Goal: Information Seeking & Learning: Learn about a topic

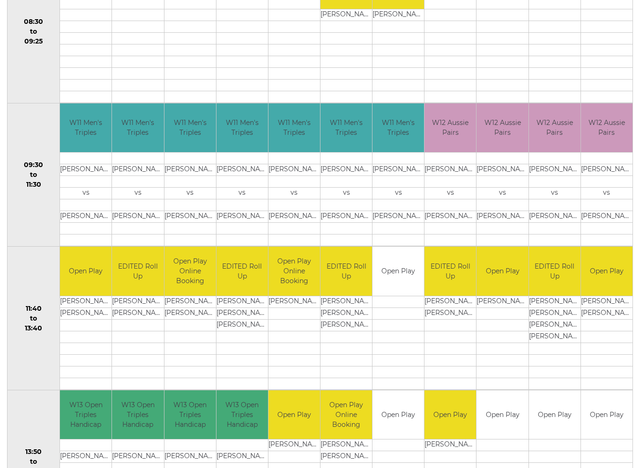
scroll to position [235, 0]
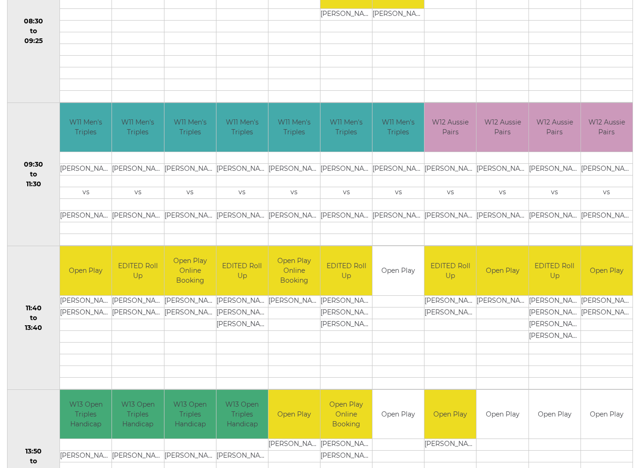
click at [616, 173] on td "Desmond ENNETT" at bounding box center [607, 170] width 52 height 12
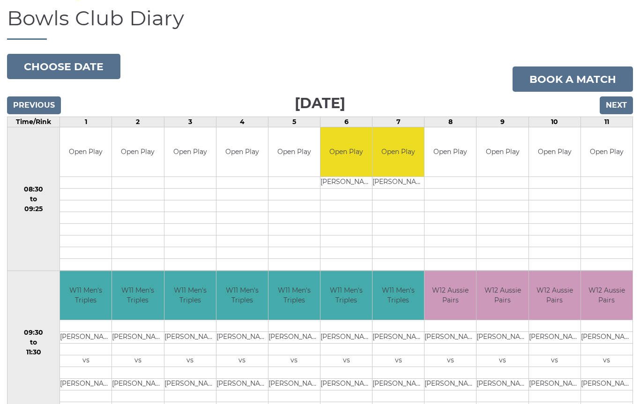
scroll to position [0, 0]
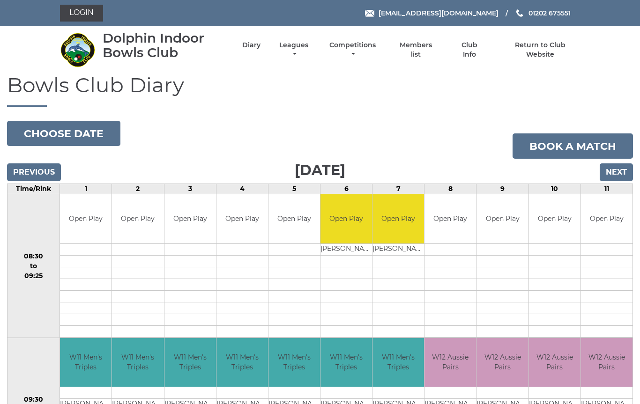
click at [309, 51] on link "Leagues" at bounding box center [294, 50] width 34 height 18
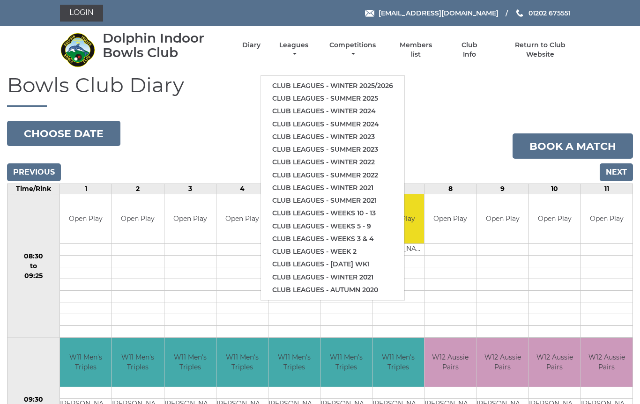
click at [358, 82] on link "Club leagues - Winter 2025/2026" at bounding box center [332, 86] width 143 height 13
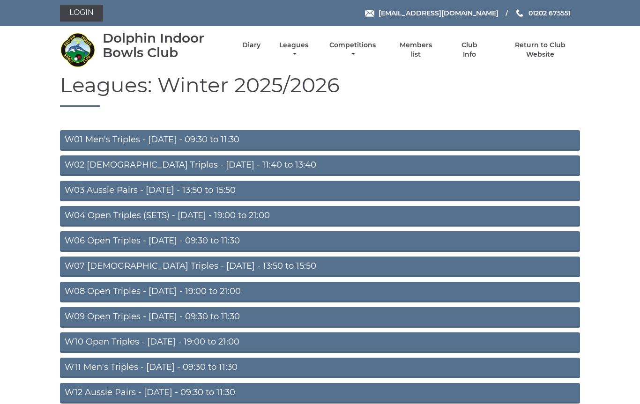
click at [258, 365] on link "W11 Men's Triples - [DATE] - 09:30 to 11:30" at bounding box center [320, 368] width 520 height 21
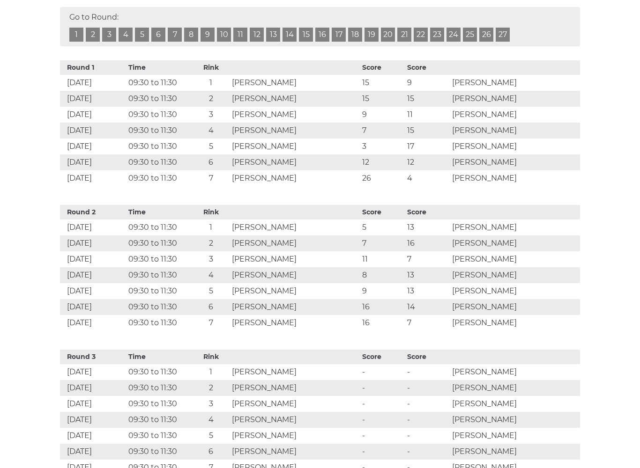
scroll to position [471, 0]
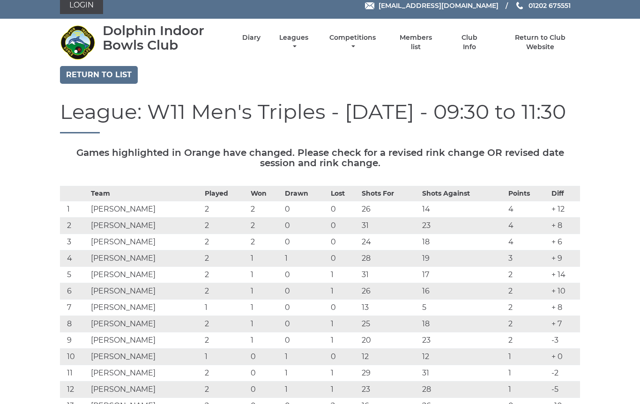
scroll to position [0, 0]
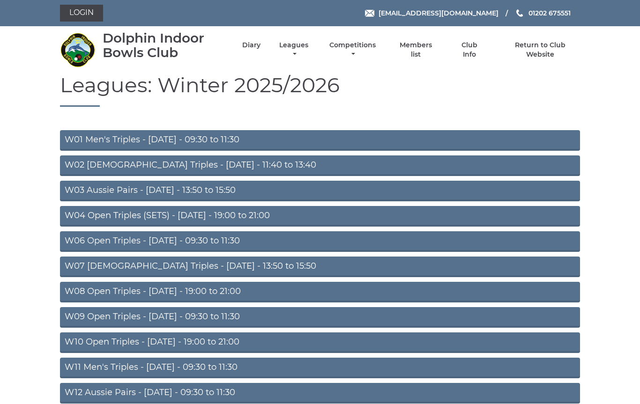
click at [243, 244] on link "W06 Open Triples - Tuesday - 09:30 to 11:30" at bounding box center [320, 241] width 520 height 21
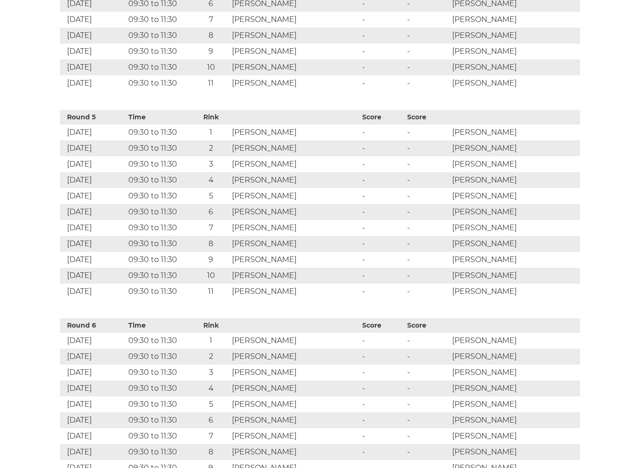
scroll to position [1386, 0]
